Goal: Find specific page/section: Find specific page/section

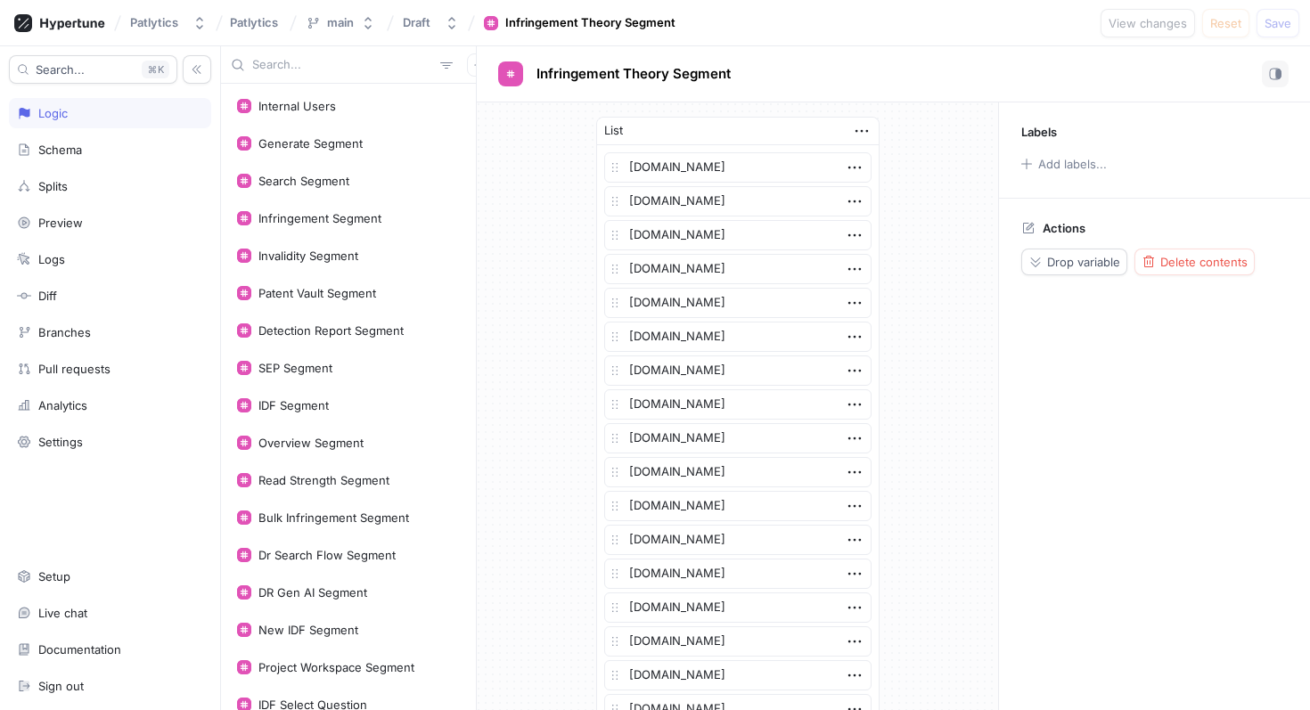
scroll to position [1128, 0]
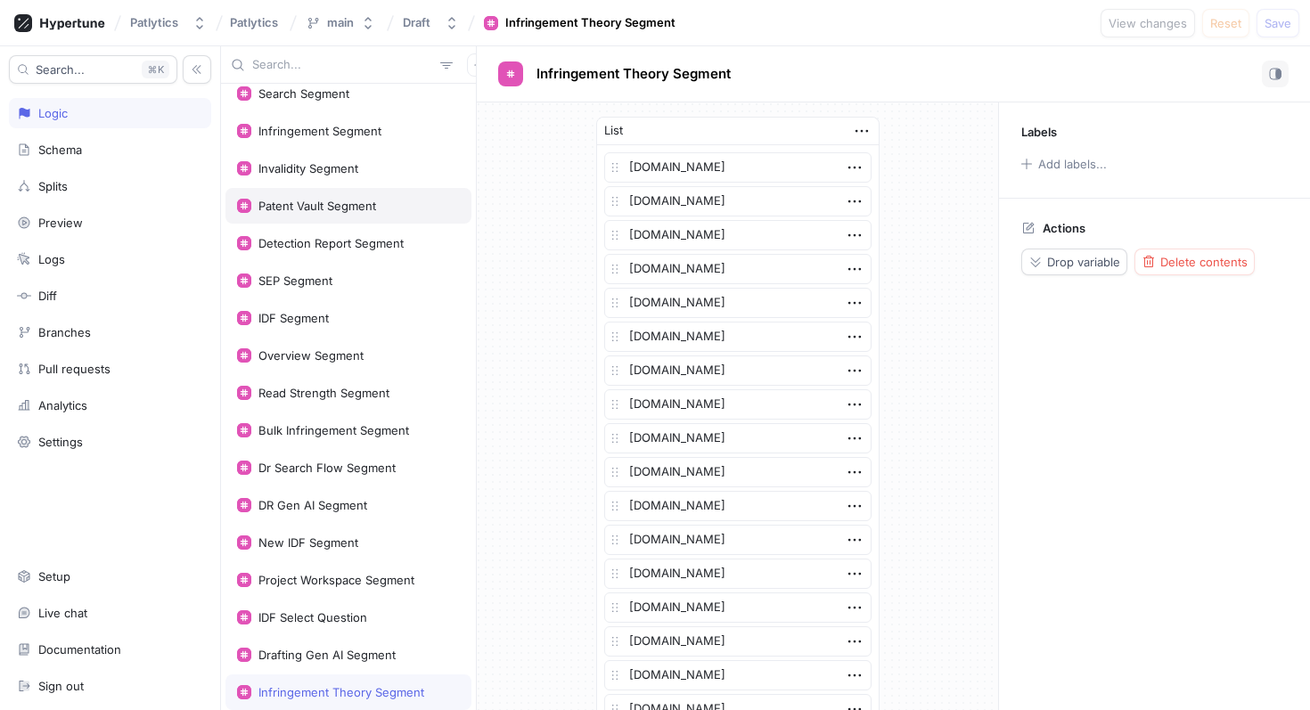
click at [364, 194] on div "Patent Vault Segment" at bounding box center [348, 206] width 246 height 36
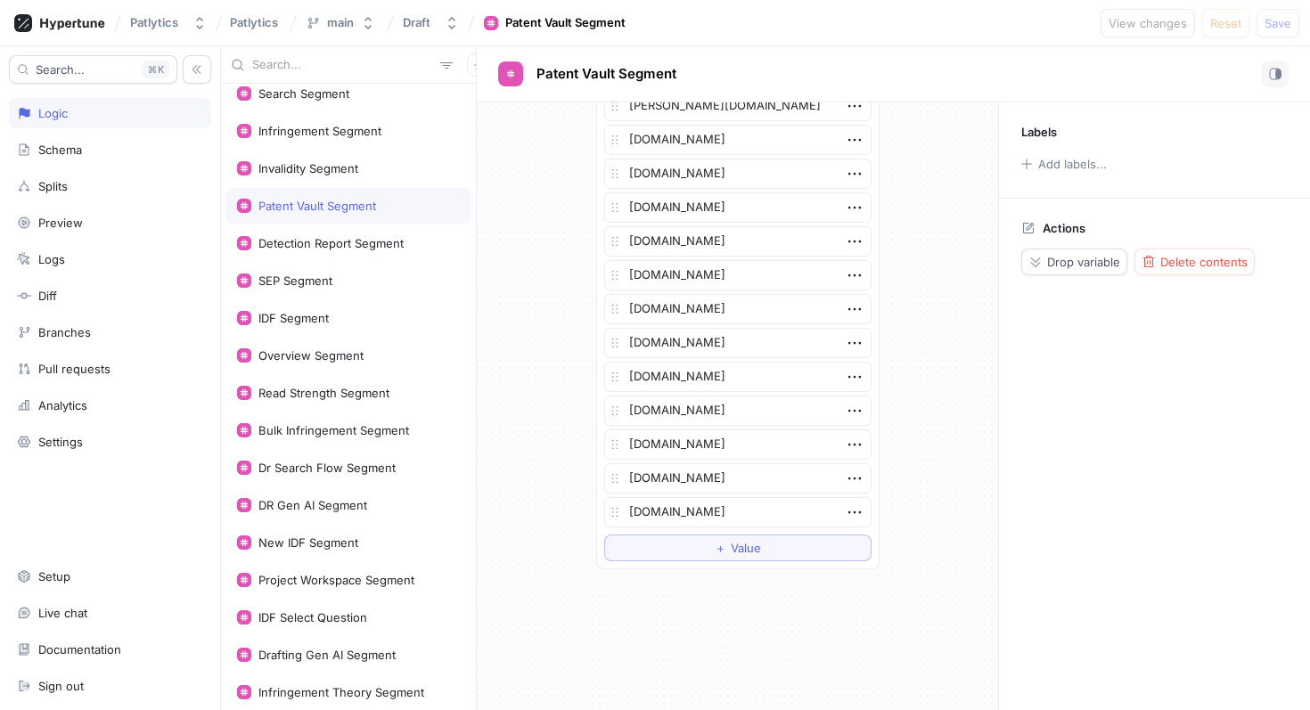
scroll to position [3533, 0]
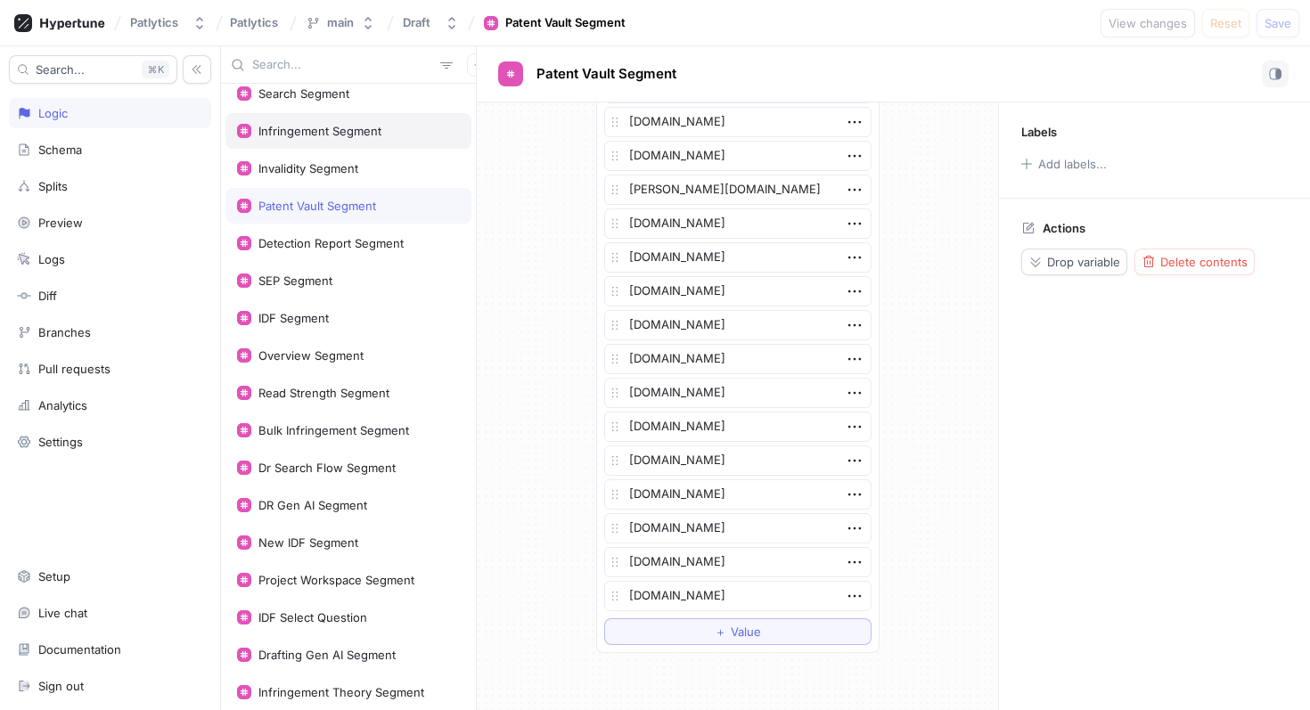
click at [326, 131] on div "Infringement Segment" at bounding box center [319, 131] width 123 height 14
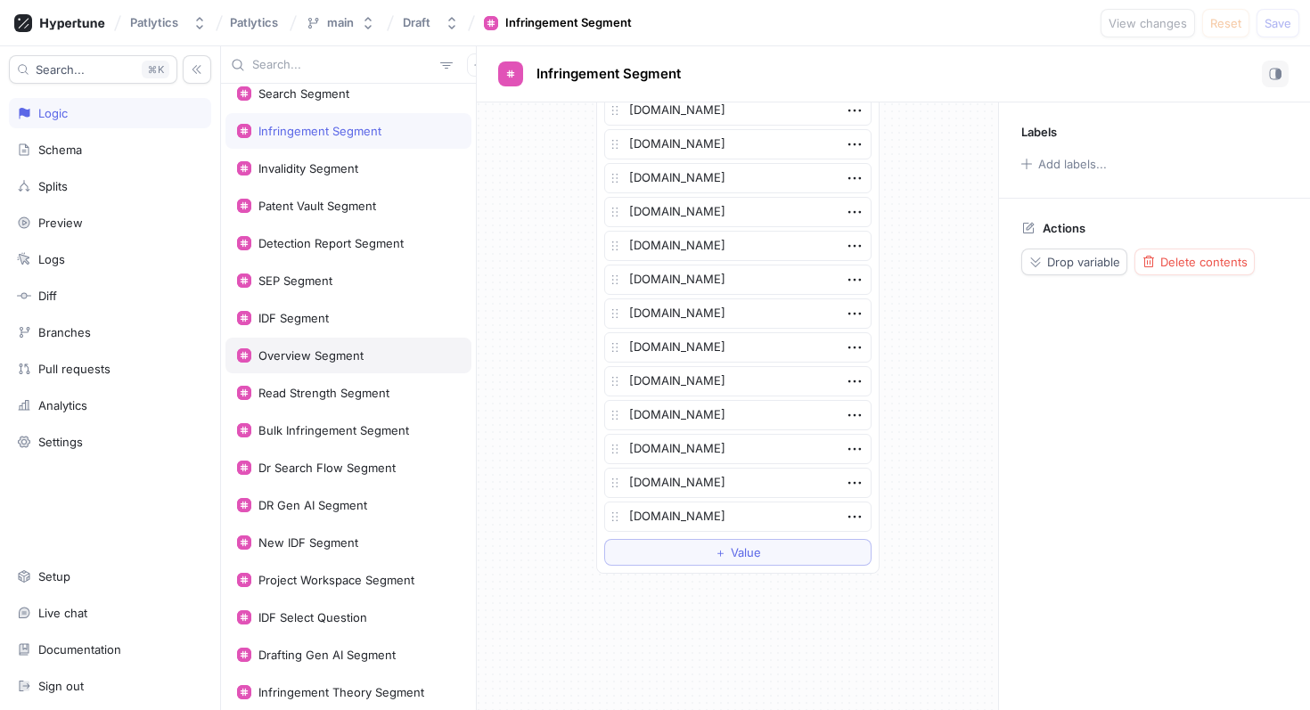
scroll to position [216, 0]
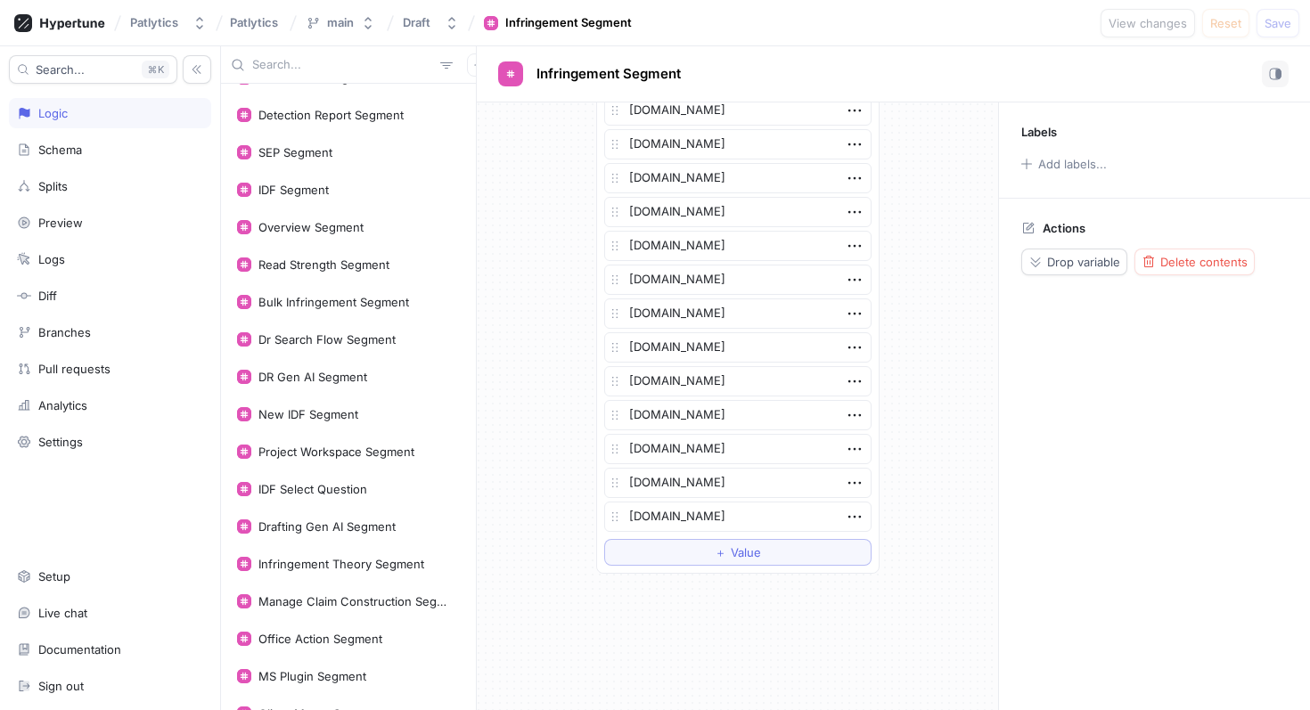
type textarea "x"
